Goal: Transaction & Acquisition: Purchase product/service

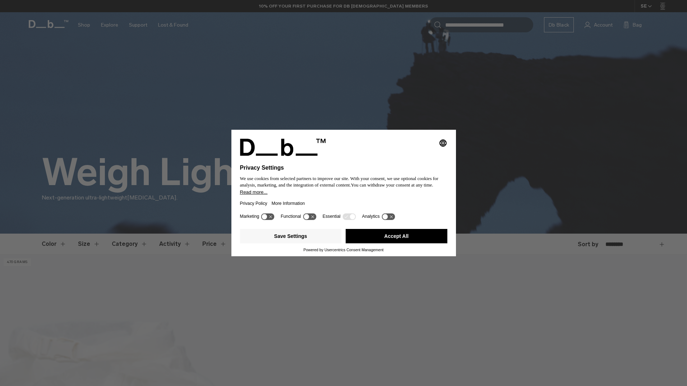
click at [374, 245] on div "Save Settings Accept All" at bounding box center [343, 237] width 207 height 22
click at [375, 238] on button "Accept All" at bounding box center [397, 236] width 102 height 14
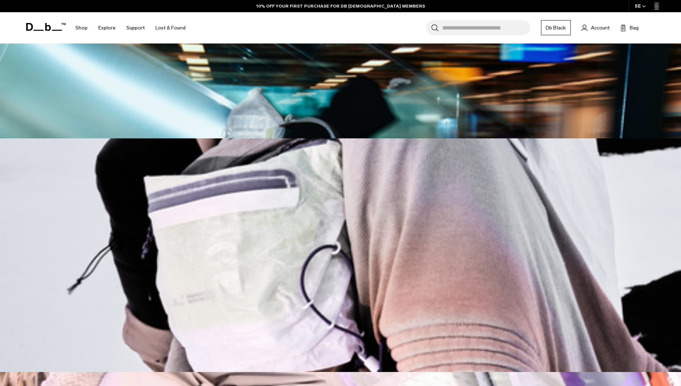
scroll to position [131, 0]
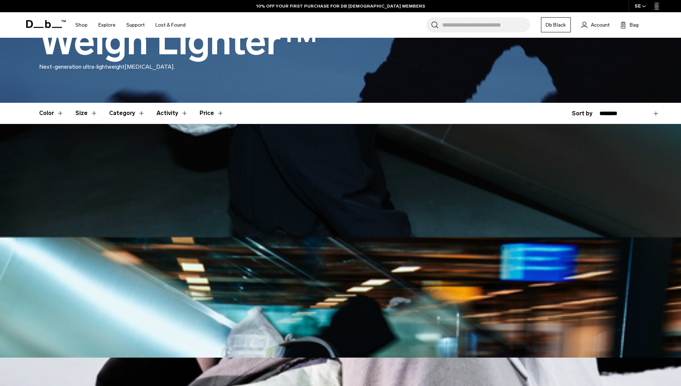
click at [90, 114] on button "Size" at bounding box center [86, 113] width 22 height 21
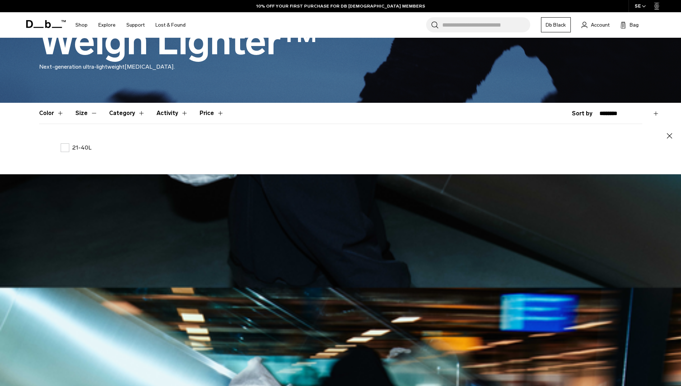
click at [90, 115] on button "Size" at bounding box center [86, 113] width 22 height 21
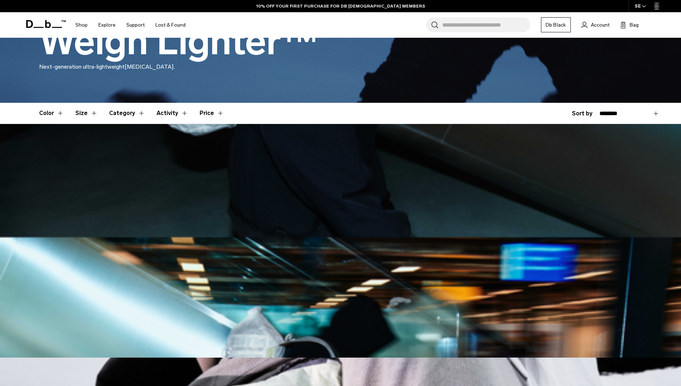
click at [157, 113] on button "Activity" at bounding box center [173, 113] width 32 height 21
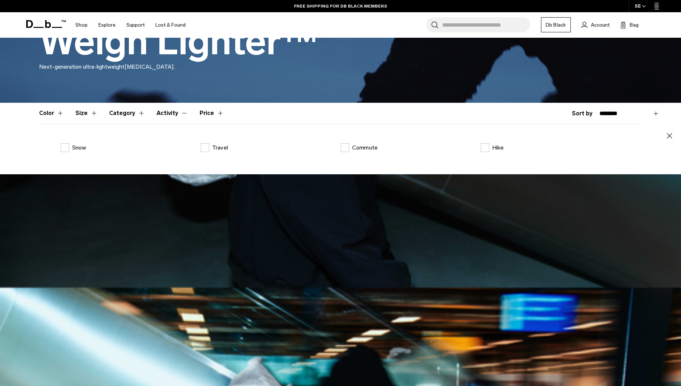
click at [157, 113] on button "Activity" at bounding box center [173, 113] width 32 height 21
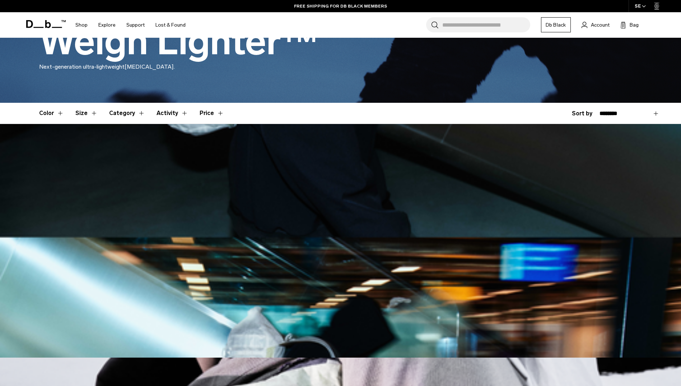
click at [157, 113] on button "Activity" at bounding box center [173, 113] width 32 height 21
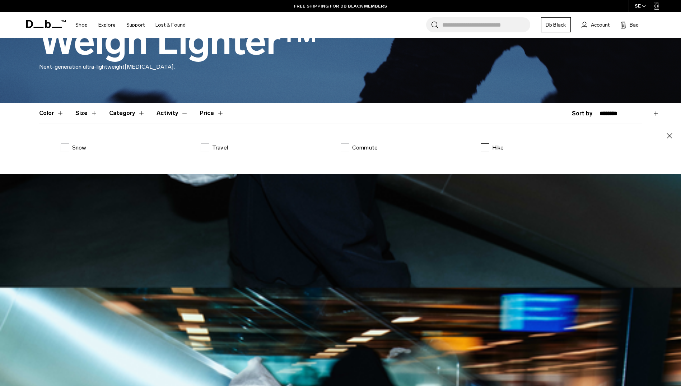
click at [485, 148] on label "Hike" at bounding box center [492, 147] width 23 height 9
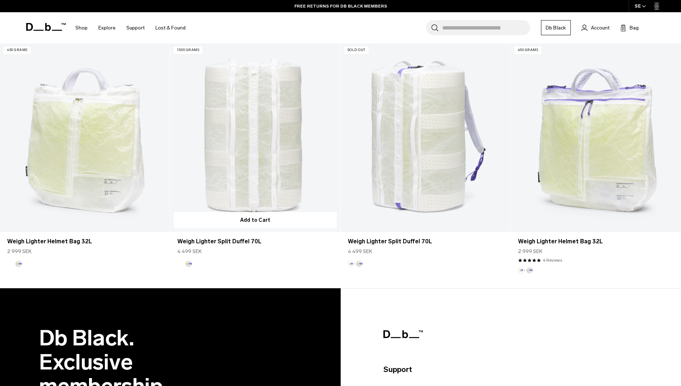
scroll to position [274, 0]
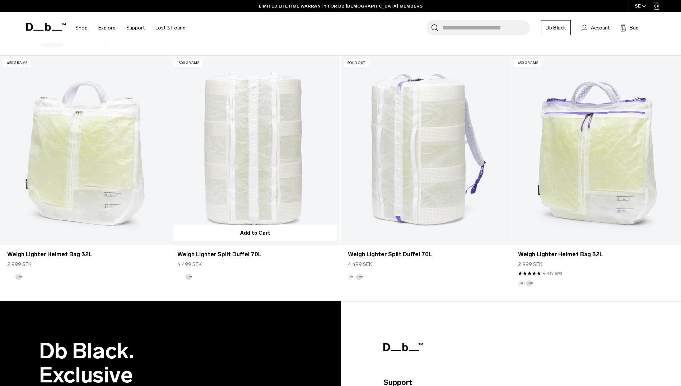
click at [264, 161] on link "Weigh Lighter Split Duffel 70L" at bounding box center [255, 150] width 170 height 189
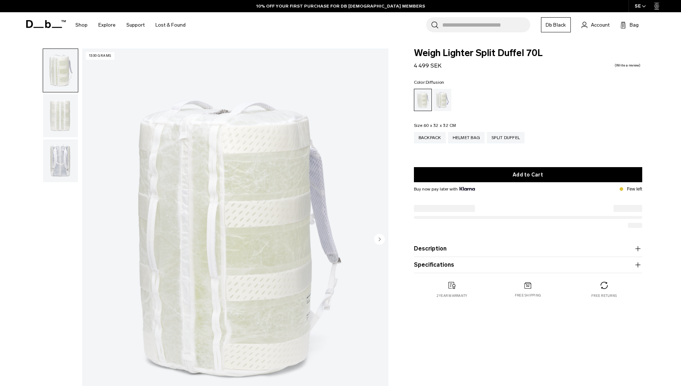
click at [57, 109] on img "button" at bounding box center [60, 115] width 35 height 43
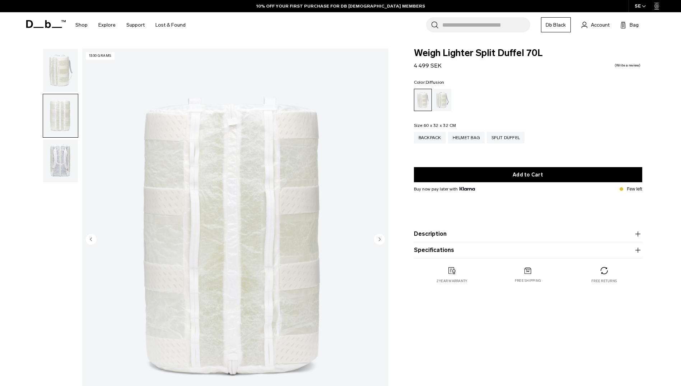
click at [77, 158] on img "button" at bounding box center [60, 160] width 35 height 43
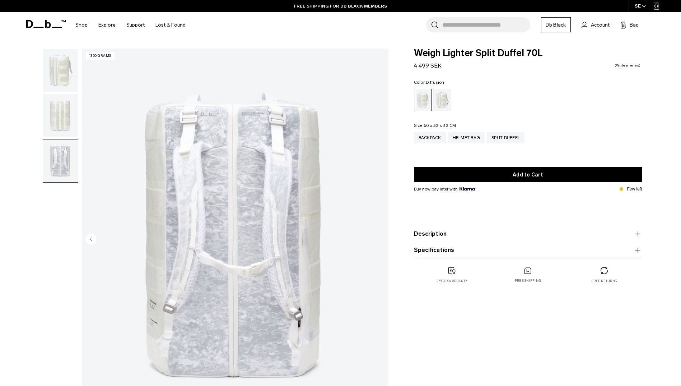
click at [61, 112] on img "button" at bounding box center [60, 115] width 35 height 43
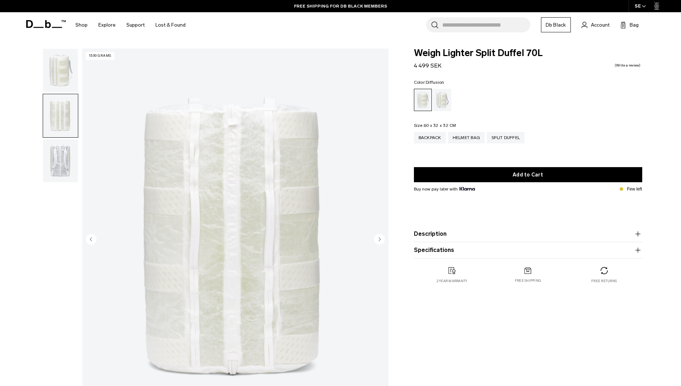
click at [53, 79] on img "button" at bounding box center [60, 70] width 35 height 43
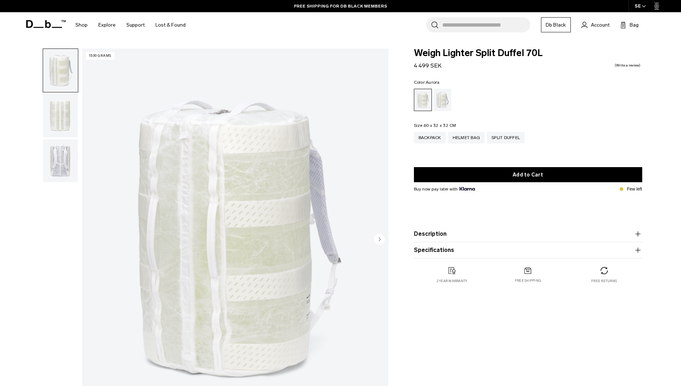
click at [442, 99] on div "Aurora" at bounding box center [443, 100] width 18 height 22
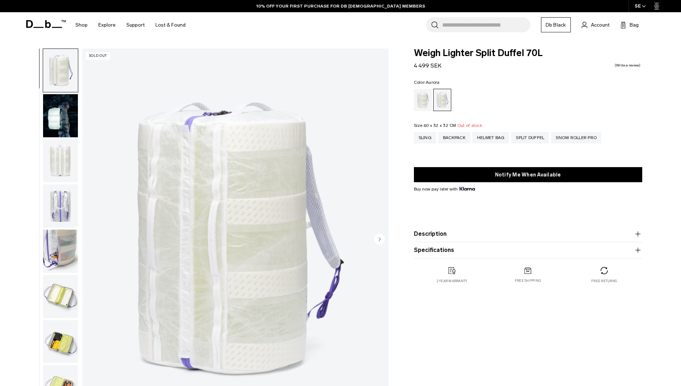
click at [60, 112] on img "button" at bounding box center [60, 115] width 35 height 43
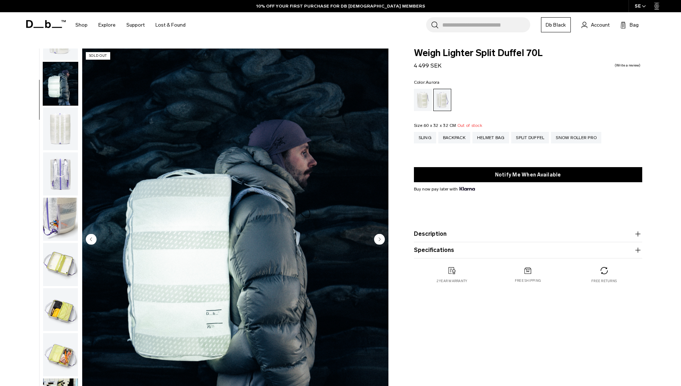
scroll to position [45, 0]
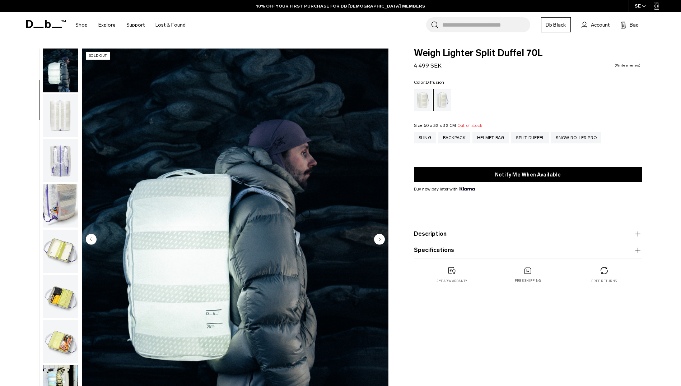
click at [427, 96] on div "Diffusion" at bounding box center [423, 100] width 18 height 22
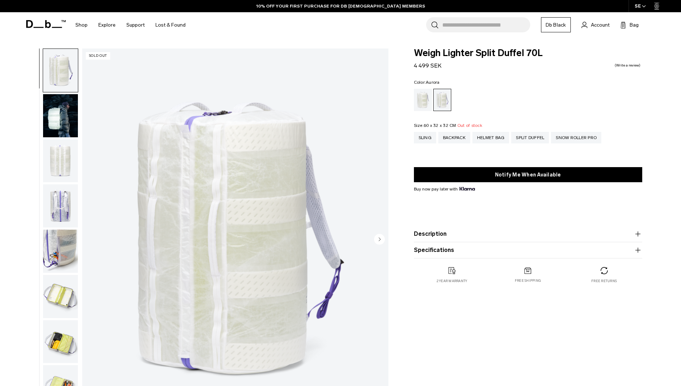
click at [56, 113] on img "button" at bounding box center [60, 115] width 35 height 43
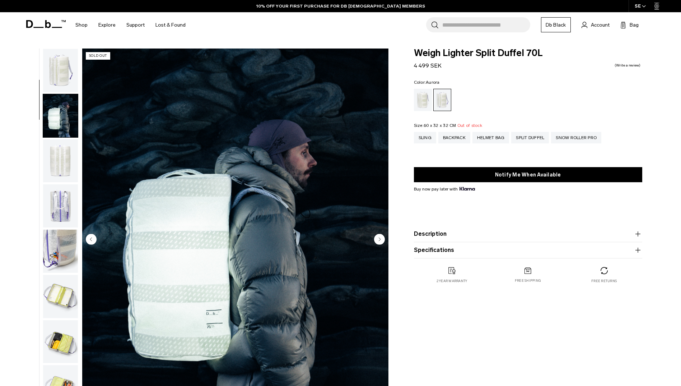
scroll to position [45, 0]
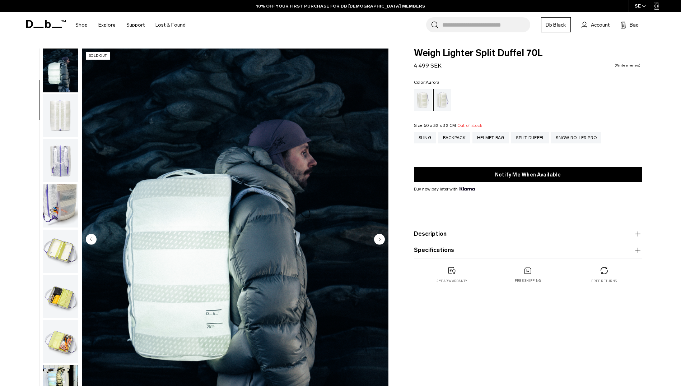
click at [56, 113] on img "button" at bounding box center [60, 115] width 35 height 43
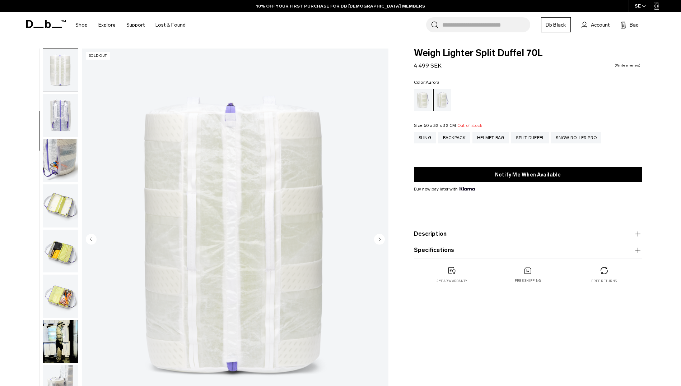
click at [56, 113] on img "button" at bounding box center [60, 115] width 35 height 43
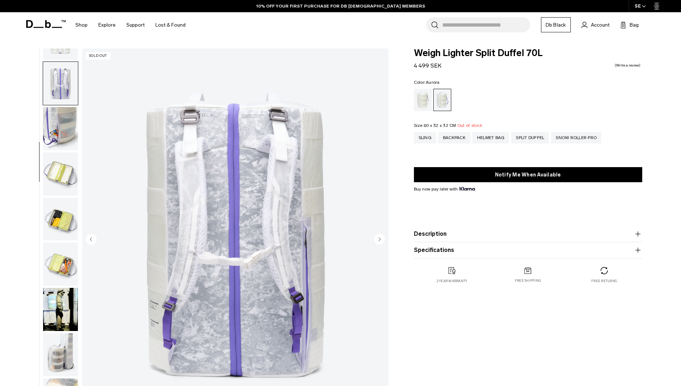
scroll to position [135, 0]
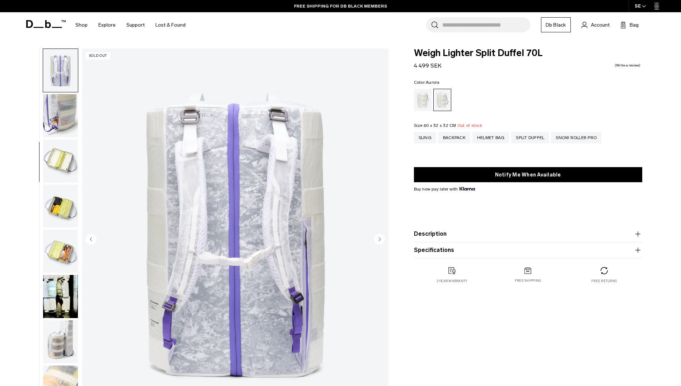
click at [56, 113] on img "button" at bounding box center [60, 115] width 35 height 43
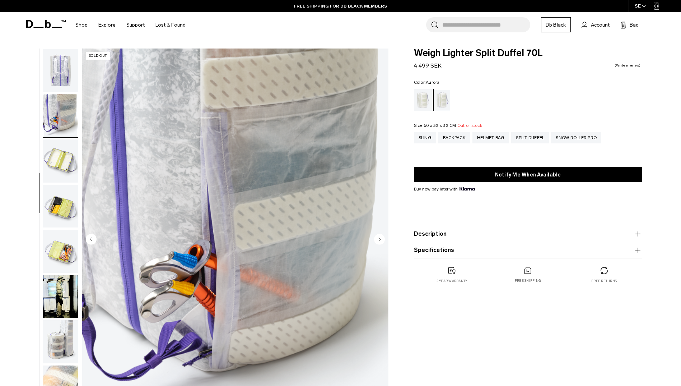
scroll to position [158, 0]
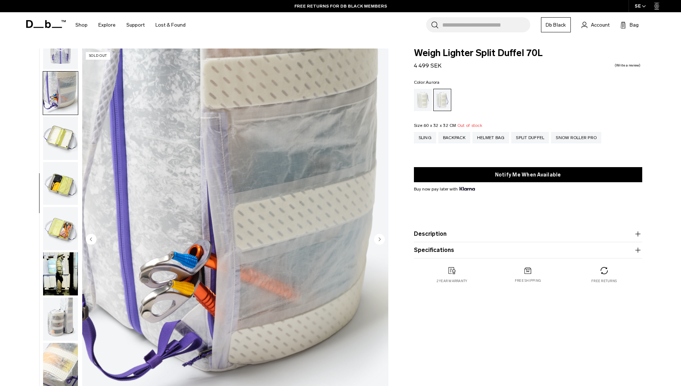
click at [65, 140] on img "button" at bounding box center [60, 138] width 35 height 43
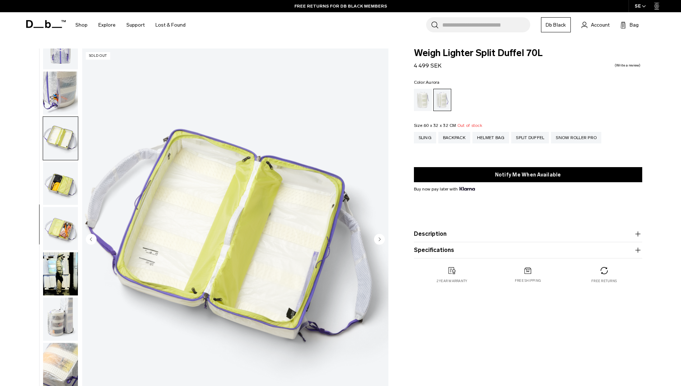
click at [61, 180] on img "button" at bounding box center [60, 183] width 35 height 43
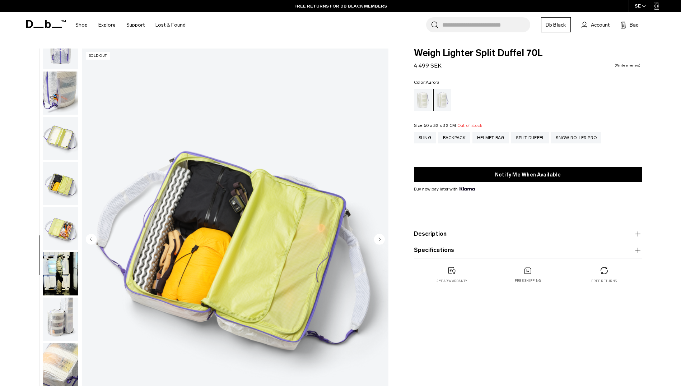
click at [55, 220] on img "button" at bounding box center [60, 228] width 35 height 43
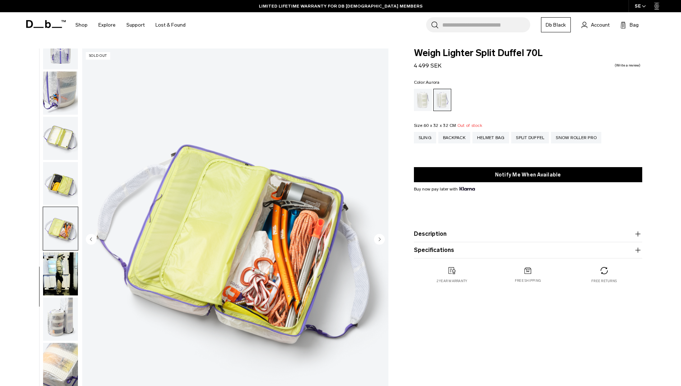
click at [59, 184] on img "button" at bounding box center [60, 183] width 35 height 43
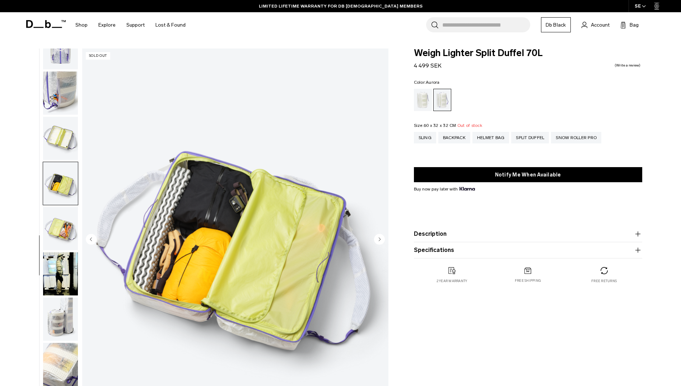
click at [55, 230] on img "button" at bounding box center [60, 228] width 35 height 43
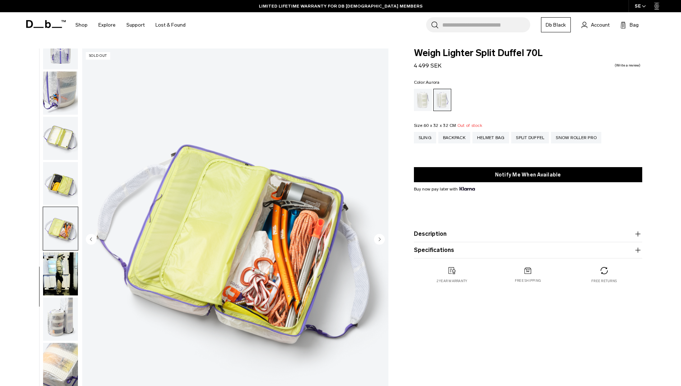
click at [56, 277] on img "button" at bounding box center [60, 273] width 35 height 43
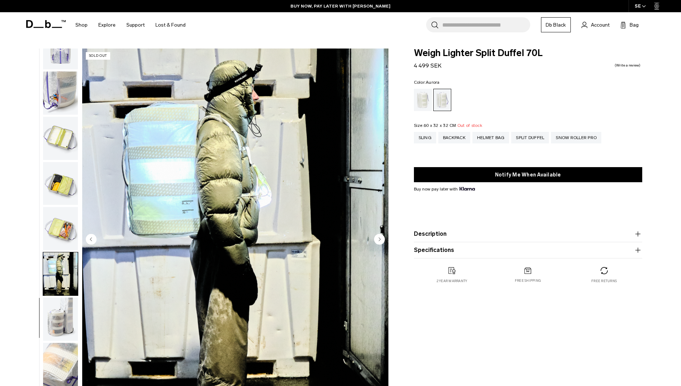
click at [61, 317] on img "button" at bounding box center [60, 318] width 35 height 43
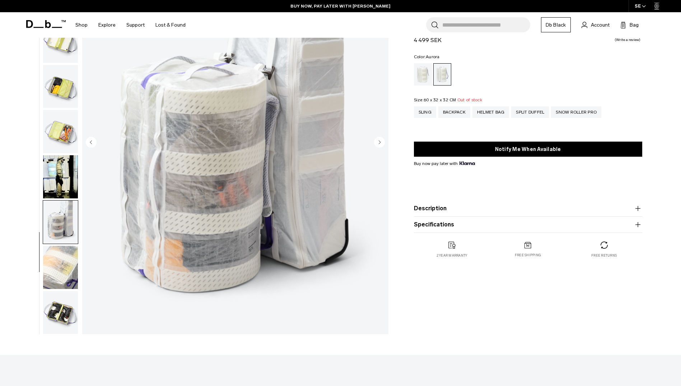
scroll to position [108, 0]
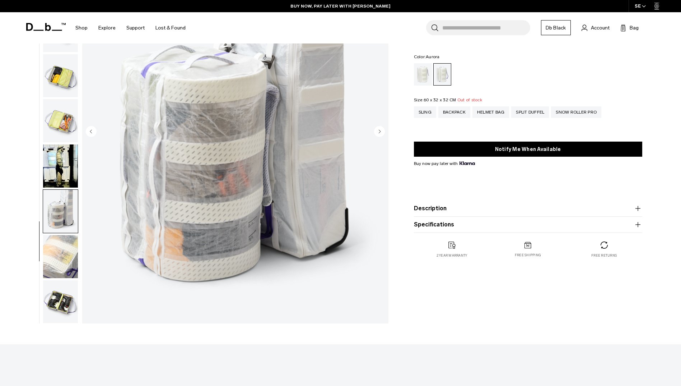
click at [57, 259] on img "button" at bounding box center [60, 256] width 35 height 43
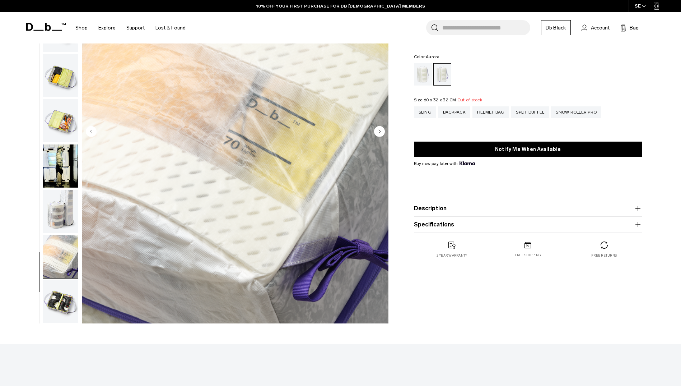
click at [51, 299] on img "button" at bounding box center [60, 301] width 35 height 43
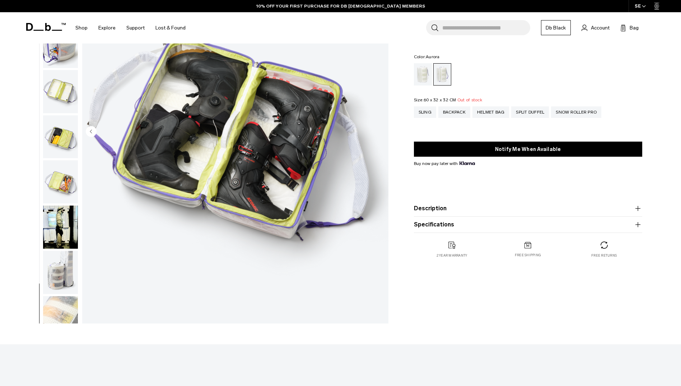
scroll to position [0, 0]
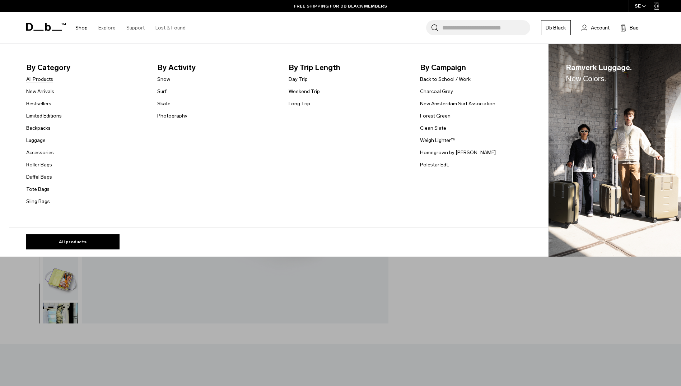
click at [53, 82] on link "All Products" at bounding box center [39, 79] width 27 height 8
